Goal: Information Seeking & Learning: Check status

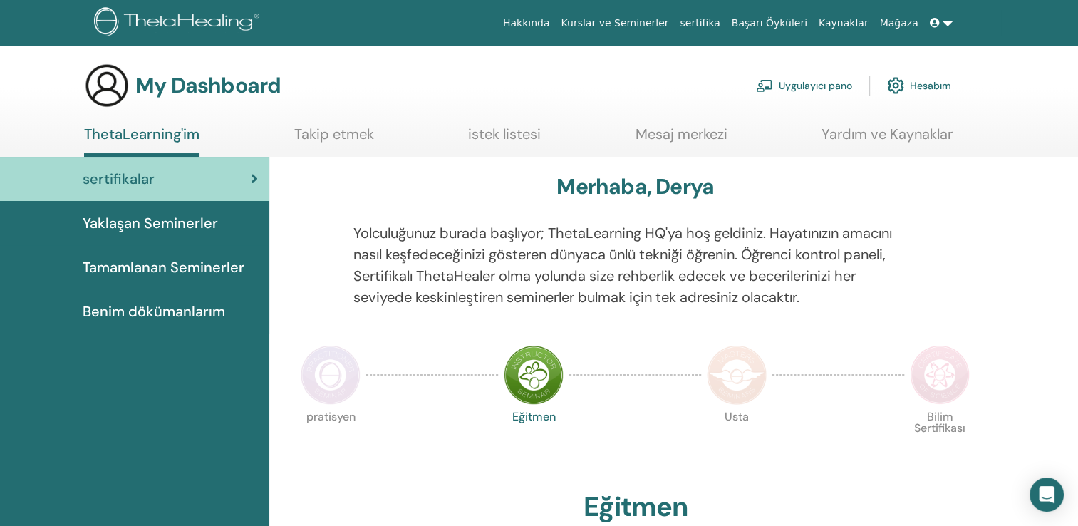
click at [936, 84] on link "Hesabım" at bounding box center [919, 85] width 64 height 31
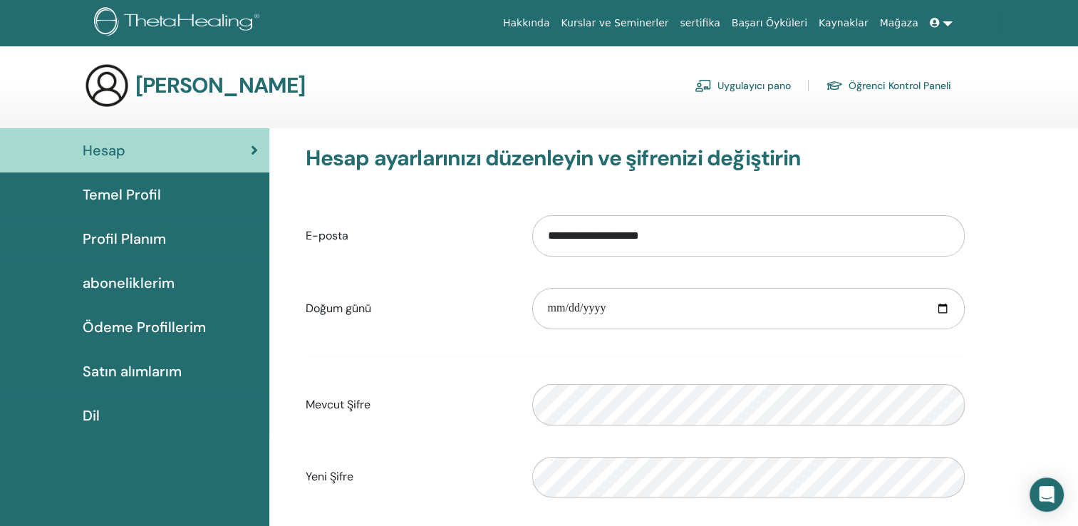
click at [150, 194] on span "Temel Profil" at bounding box center [122, 194] width 78 height 21
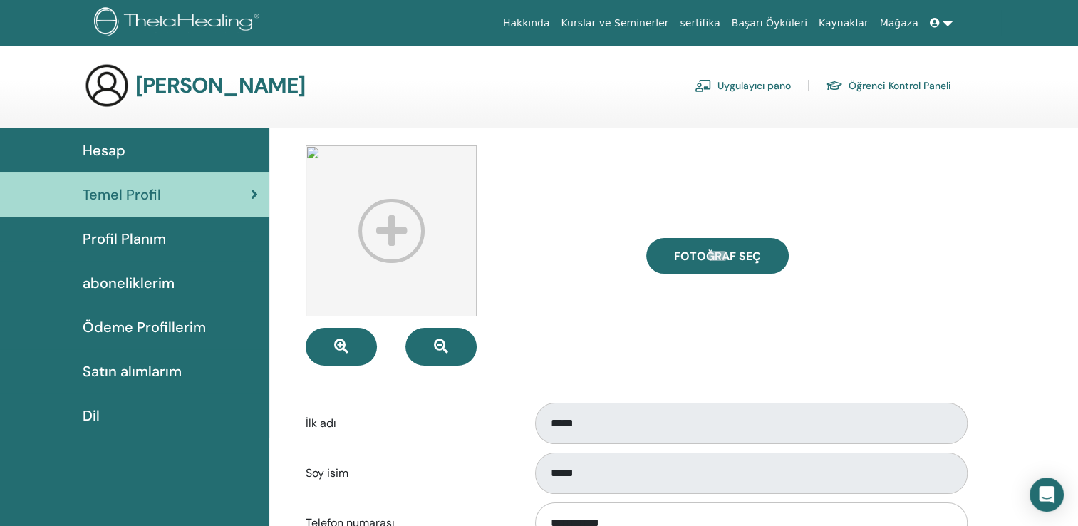
click at [725, 24] on link "sertifika" at bounding box center [699, 23] width 51 height 26
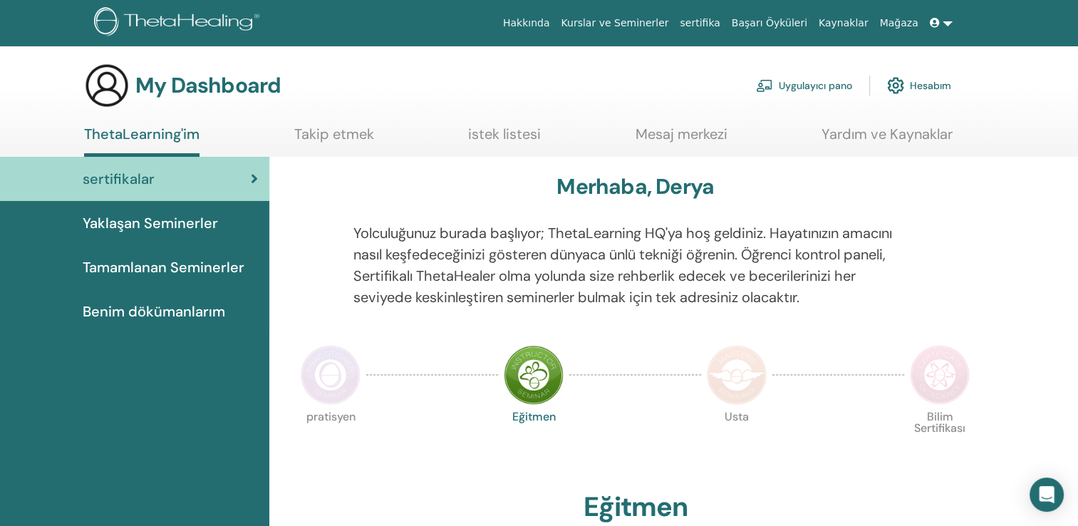
click at [926, 83] on link "Hesabım" at bounding box center [919, 85] width 64 height 31
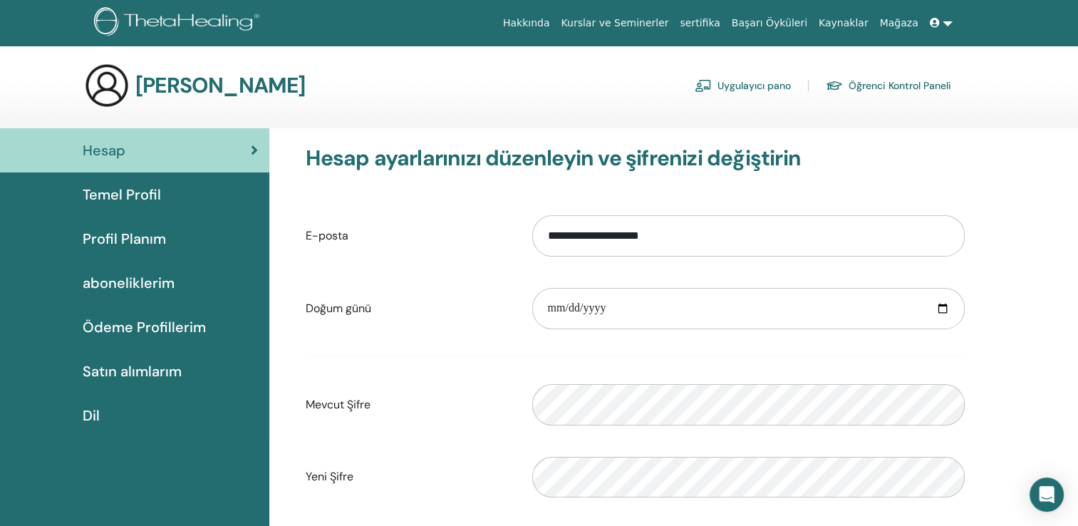
click at [891, 81] on link "Öğrenci Kontrol Paneli" at bounding box center [887, 85] width 125 height 23
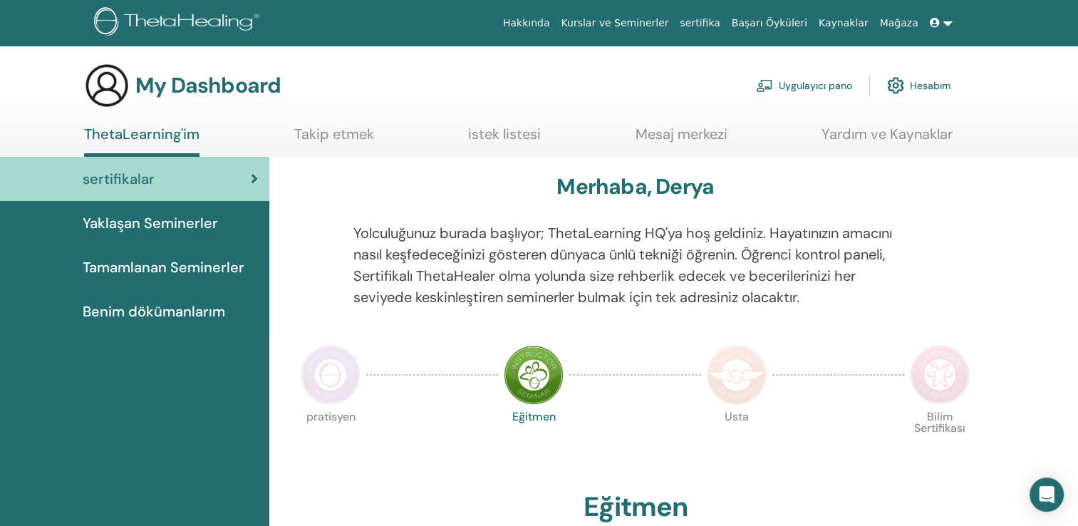
click at [175, 261] on span "Tamamlanan Seminerler" at bounding box center [164, 266] width 162 height 21
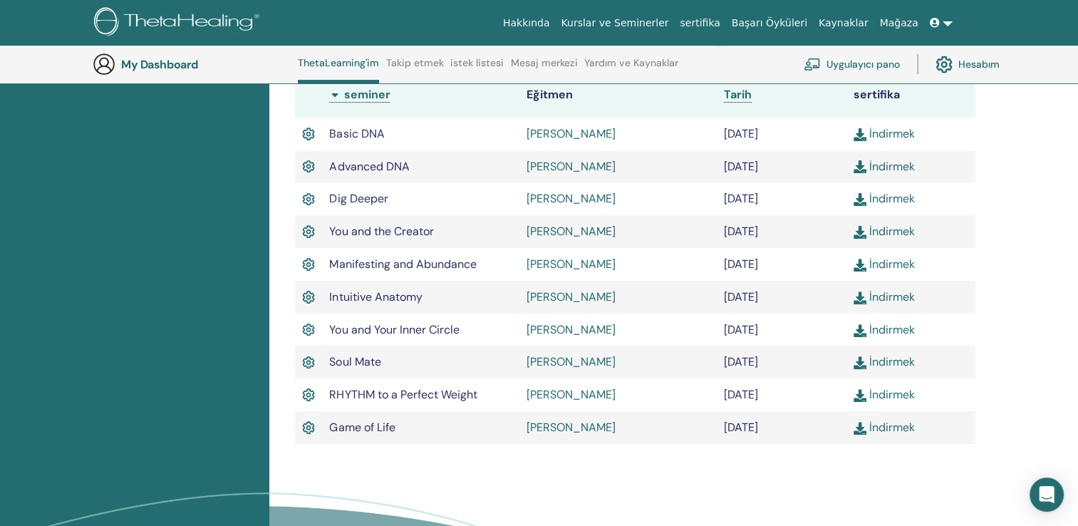
scroll to position [417, 0]
click at [862, 131] on img at bounding box center [859, 133] width 13 height 13
click at [859, 167] on img at bounding box center [859, 165] width 13 height 13
click at [856, 198] on img at bounding box center [859, 198] width 13 height 13
click at [860, 231] on img at bounding box center [859, 230] width 13 height 13
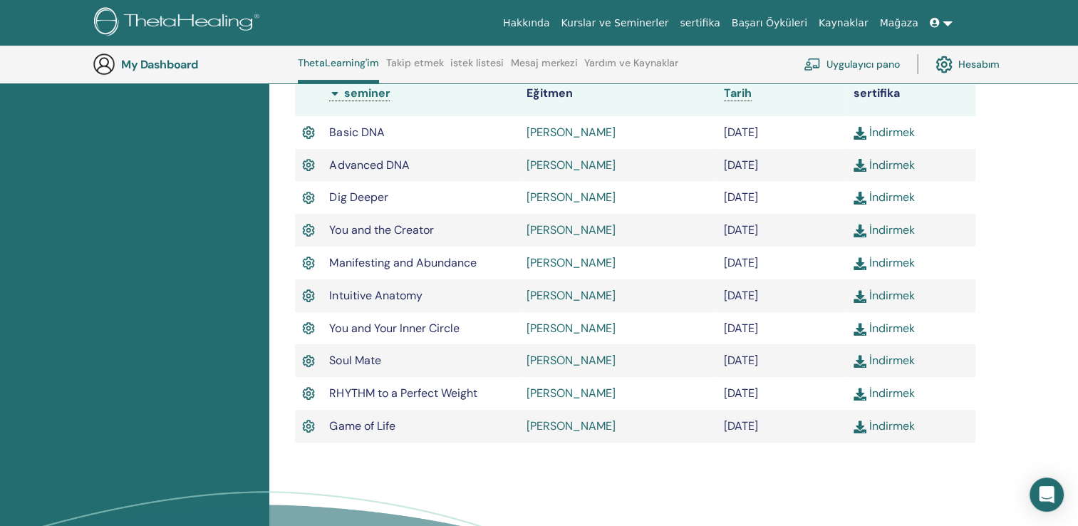
click at [858, 266] on img at bounding box center [859, 263] width 13 height 13
click at [858, 301] on img at bounding box center [859, 296] width 13 height 13
click at [858, 329] on img at bounding box center [859, 329] width 13 height 13
click at [857, 361] on img at bounding box center [859, 361] width 13 height 13
click at [857, 397] on img at bounding box center [859, 393] width 13 height 13
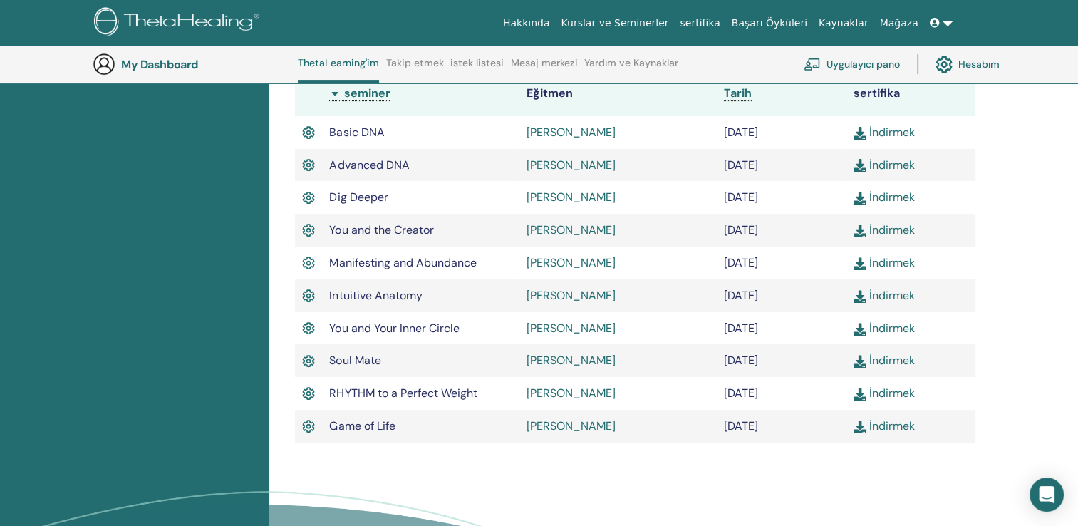
click at [857, 432] on img at bounding box center [859, 426] width 13 height 13
